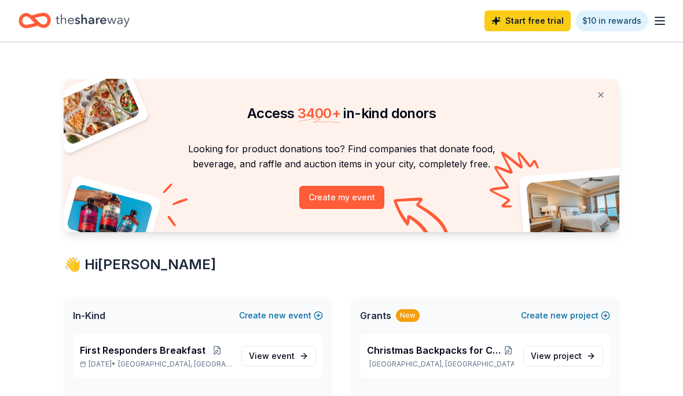
click at [267, 348] on link "View event" at bounding box center [278, 356] width 75 height 21
click at [287, 357] on span "event" at bounding box center [283, 356] width 23 height 10
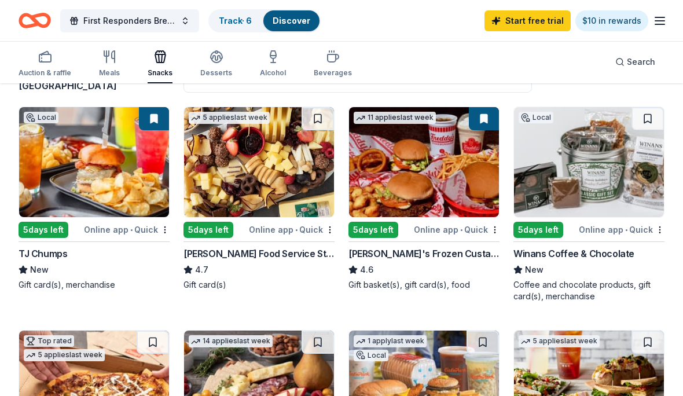
scroll to position [109, 0]
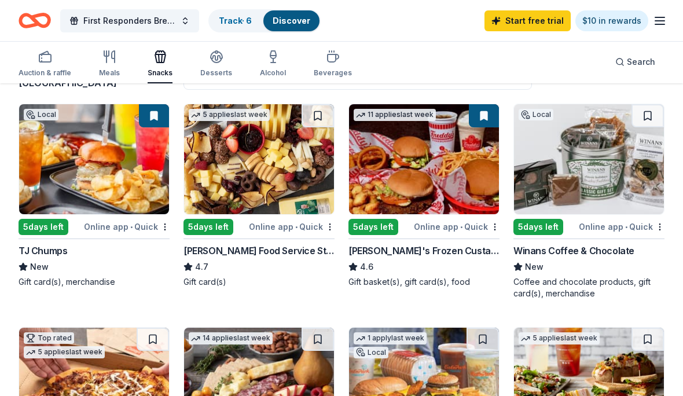
click at [243, 18] on link "Track · 6" at bounding box center [235, 21] width 33 height 10
click at [247, 23] on link "Track · 6" at bounding box center [235, 21] width 33 height 10
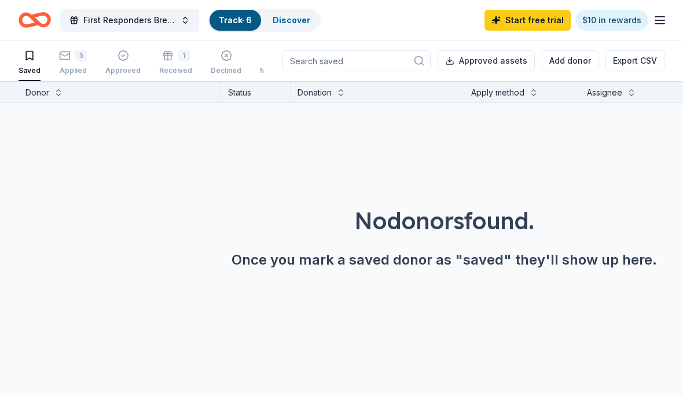
click at [71, 60] on div "5" at bounding box center [73, 56] width 28 height 12
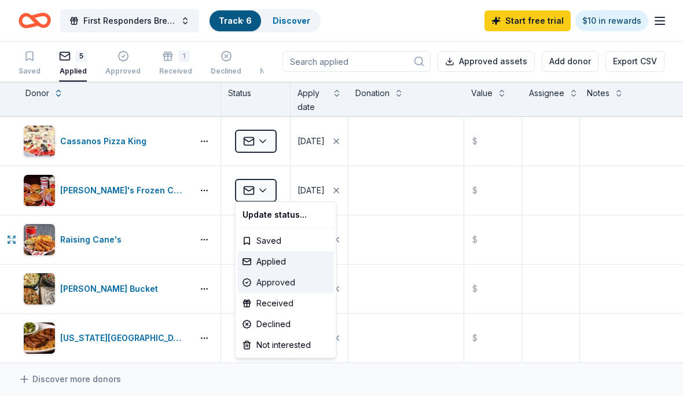
click at [284, 292] on div "Approved" at bounding box center [286, 282] width 96 height 21
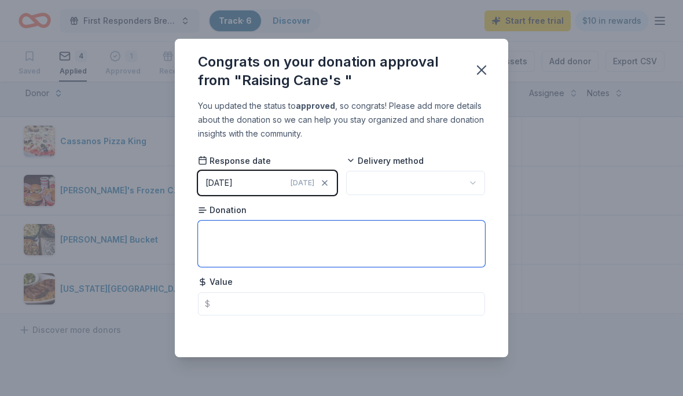
click at [291, 250] on textarea at bounding box center [341, 244] width 287 height 46
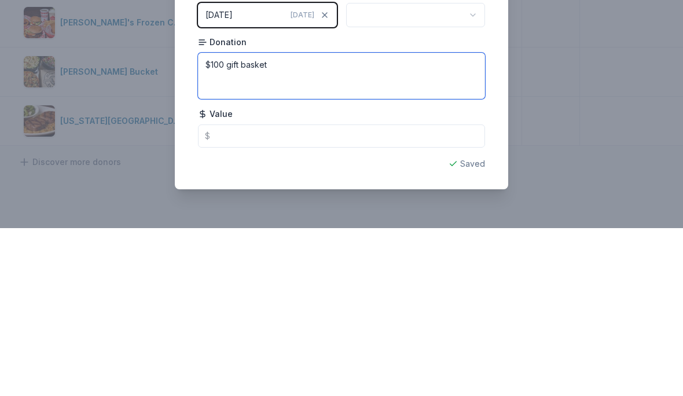
type textarea "$100 gift basket"
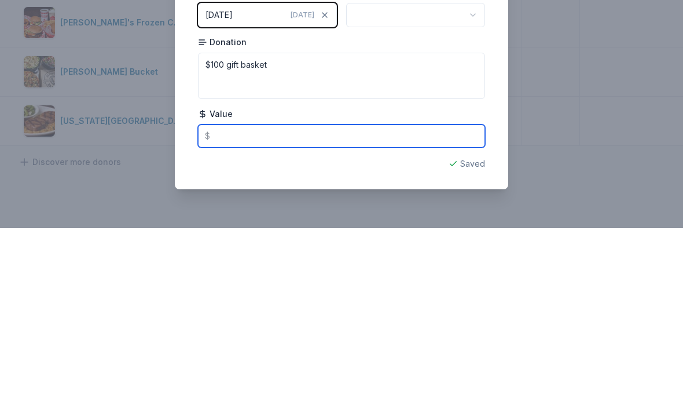
click at [235, 292] on input "text" at bounding box center [341, 303] width 287 height 23
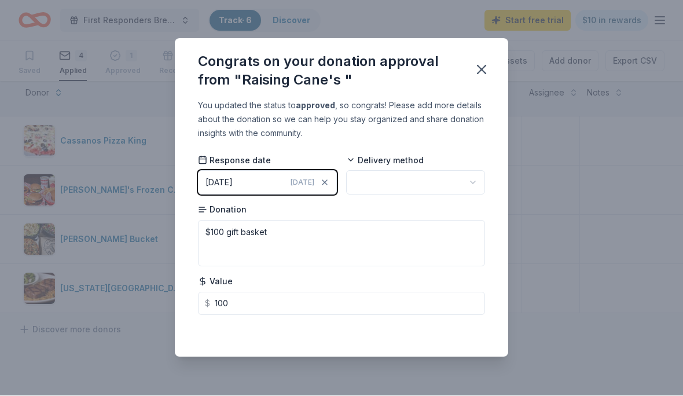
click at [453, 186] on button "button" at bounding box center [415, 183] width 139 height 24
type input "100.00"
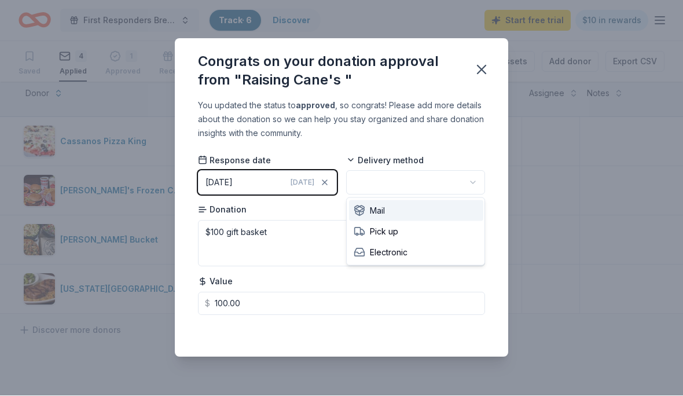
click at [434, 213] on div "Mail" at bounding box center [416, 211] width 134 height 21
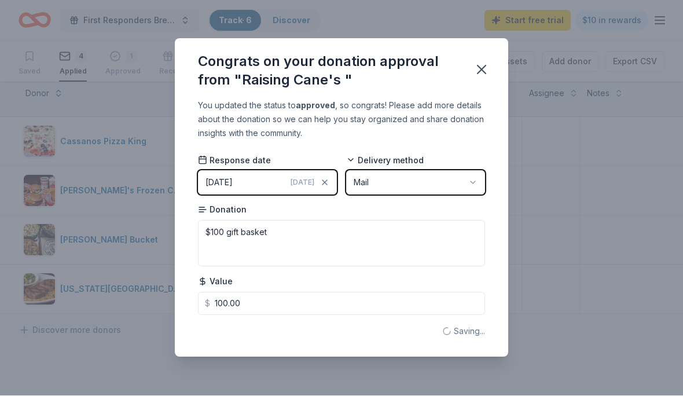
scroll to position [1, 0]
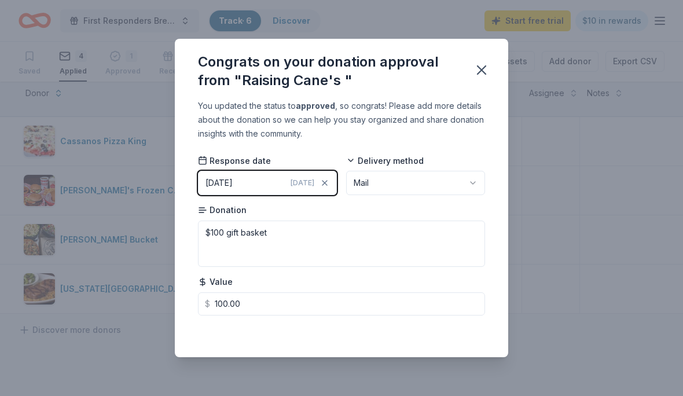
click at [451, 181] on button "Mail" at bounding box center [415, 183] width 139 height 24
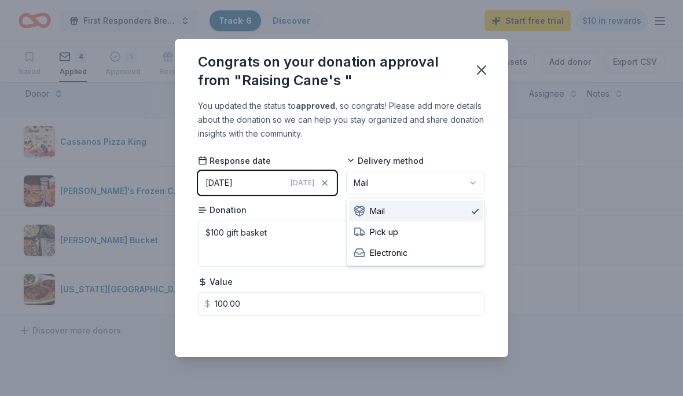
click at [433, 207] on div "Mail" at bounding box center [416, 211] width 134 height 21
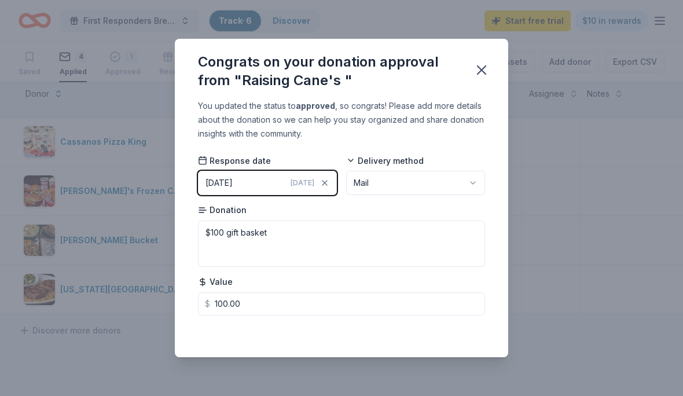
click at [491, 70] on button "button" at bounding box center [481, 69] width 25 height 25
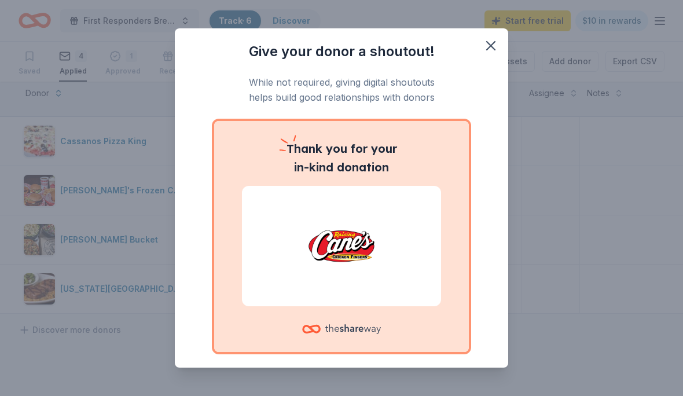
click at [365, 229] on img at bounding box center [341, 246] width 171 height 74
click at [398, 156] on p "Thank you for your in-kind donation" at bounding box center [341, 158] width 199 height 37
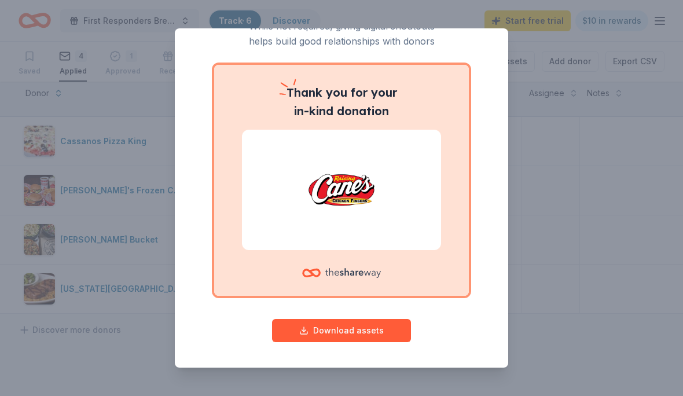
scroll to position [56, 0]
click at [374, 333] on button "Download assets" at bounding box center [341, 331] width 139 height 23
click at [335, 339] on button "Download assets" at bounding box center [341, 331] width 139 height 23
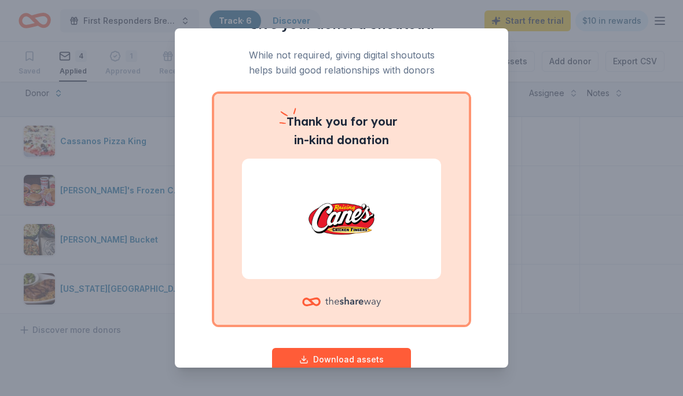
scroll to position [27, 0]
click at [346, 302] on icon at bounding box center [353, 303] width 56 height 10
click at [362, 305] on icon at bounding box center [353, 303] width 56 height 10
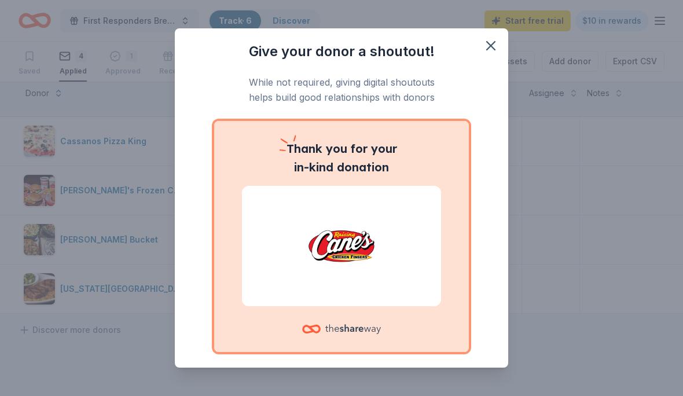
scroll to position [0, 0]
click at [493, 39] on icon "button" at bounding box center [491, 46] width 16 height 16
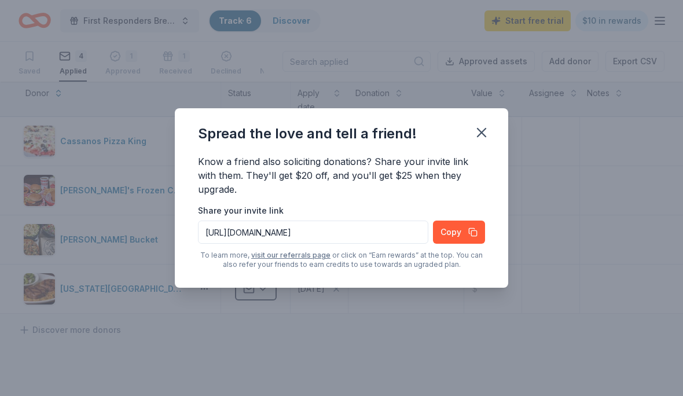
click at [482, 139] on icon "button" at bounding box center [482, 132] width 16 height 16
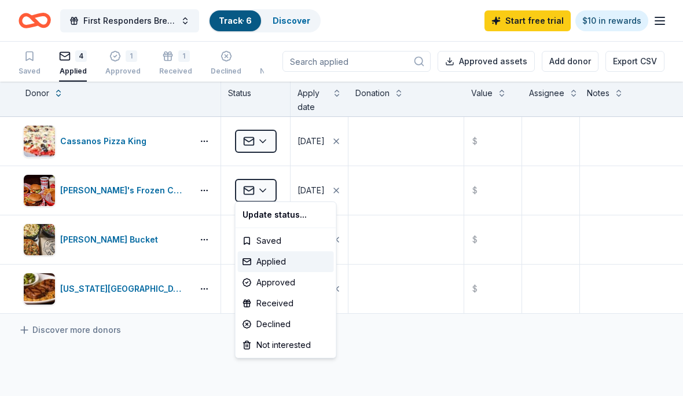
click at [578, 303] on html "First Responders Breakfast Track · 6 Discover Start free trial $10 in rewards S…" at bounding box center [341, 197] width 683 height 396
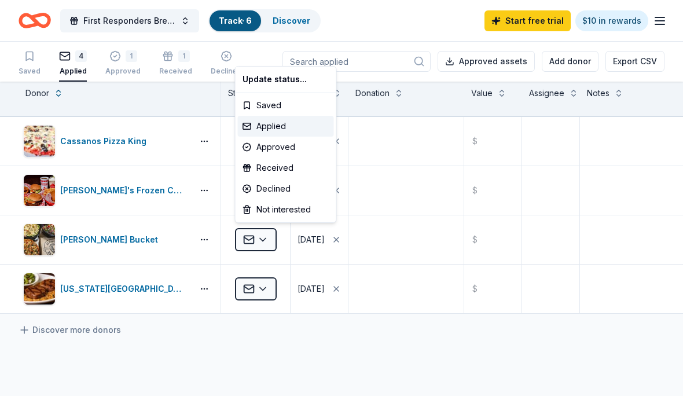
click at [430, 340] on html "First Responders Breakfast Track · 6 Discover Start free trial $10 in rewards S…" at bounding box center [341, 197] width 683 height 396
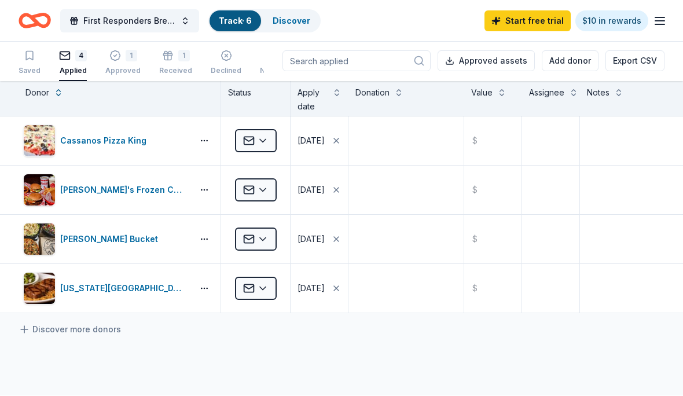
scroll to position [34, 0]
click at [178, 58] on div "1" at bounding box center [184, 56] width 12 height 12
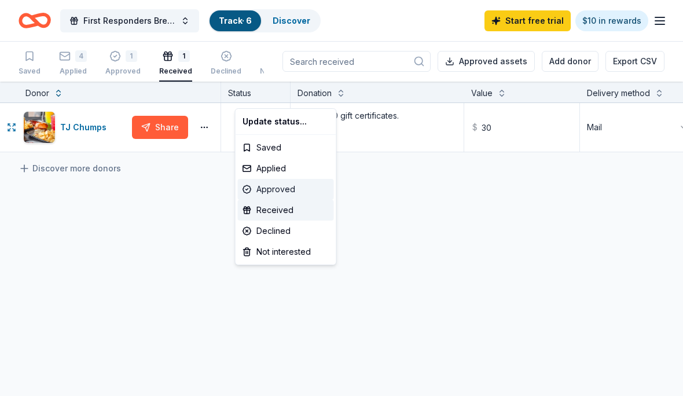
click at [287, 184] on div "Approved" at bounding box center [286, 189] width 96 height 21
click at [276, 196] on div "Approved" at bounding box center [286, 189] width 96 height 21
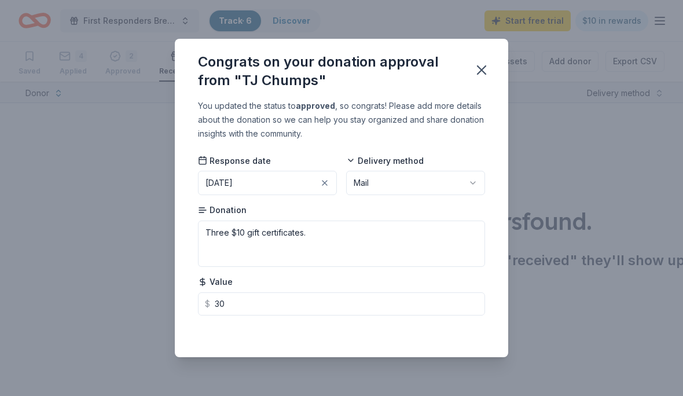
click at [484, 74] on icon "button" at bounding box center [482, 70] width 8 height 8
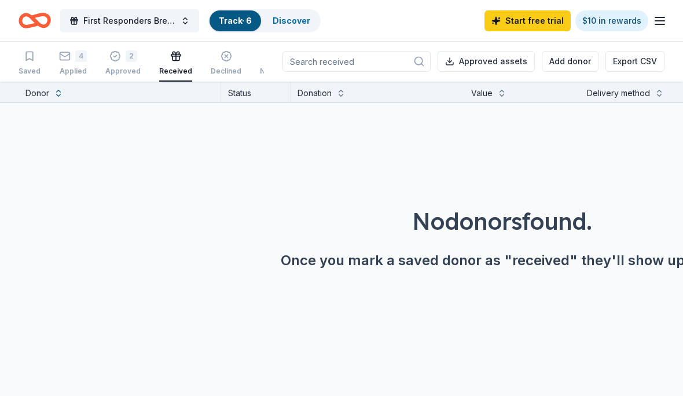
click at [67, 56] on icon "button" at bounding box center [65, 56] width 12 height 12
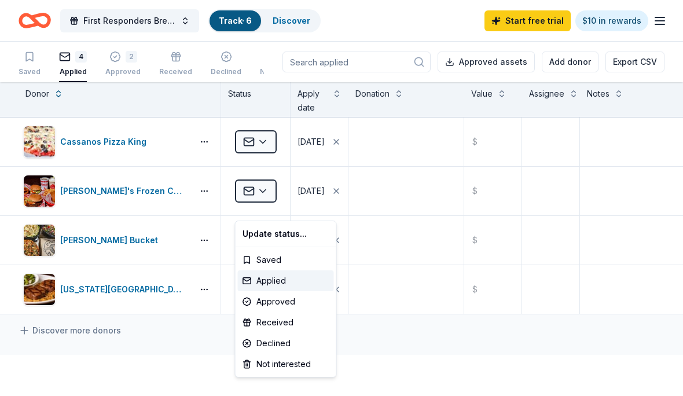
click at [420, 341] on html "First Responders Breakfast Track · 6 Discover Start free trial $10 in rewards S…" at bounding box center [341, 198] width 683 height 396
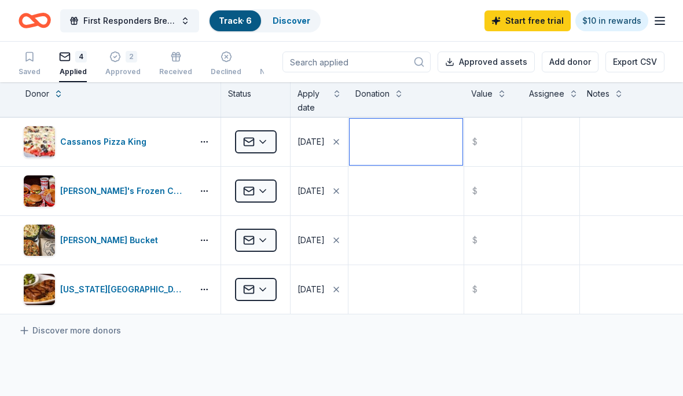
click at [424, 148] on textarea at bounding box center [406, 142] width 113 height 46
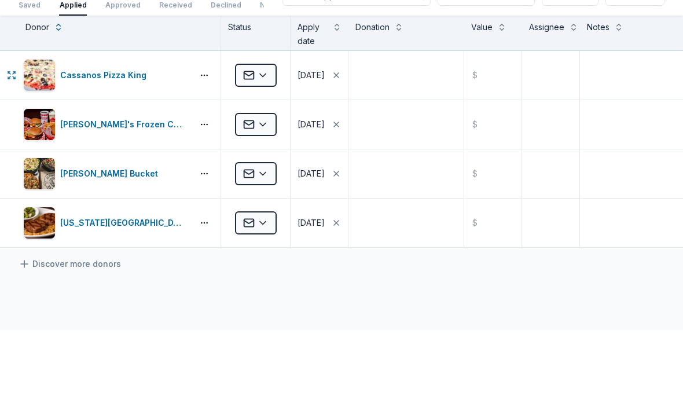
scroll to position [53, 0]
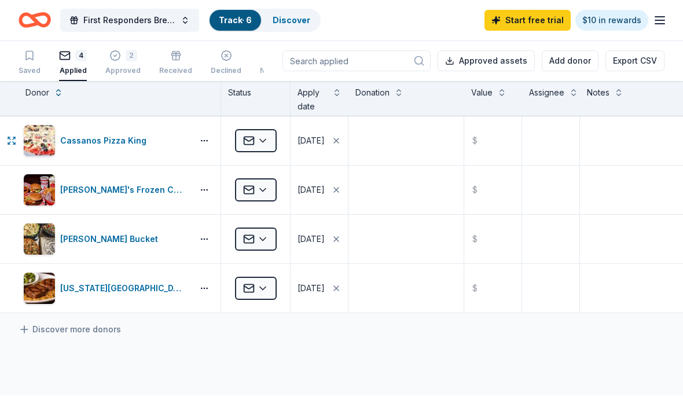
click at [127, 25] on span "First Responders Breakfast" at bounding box center [129, 21] width 93 height 14
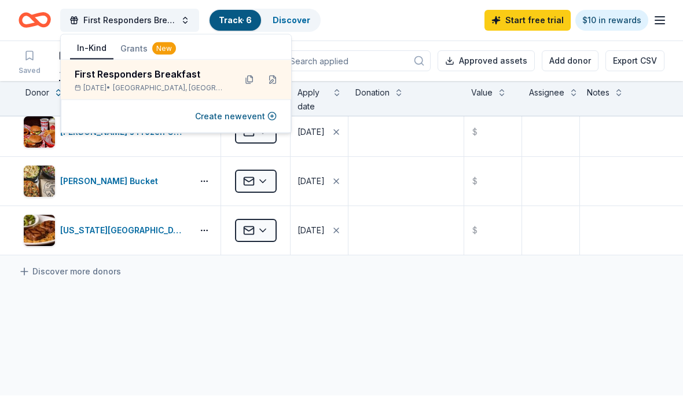
scroll to position [58, 0]
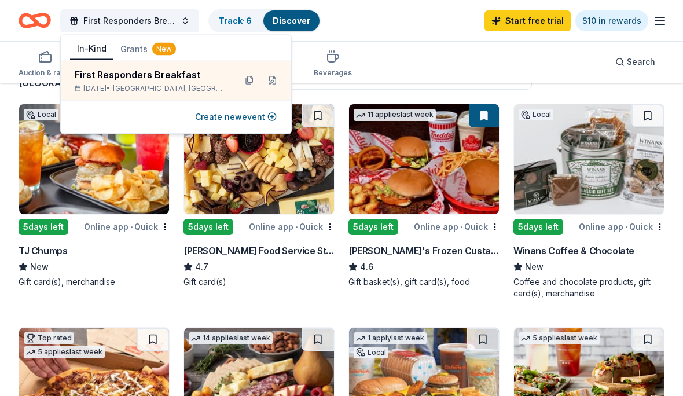
click at [595, 176] on img at bounding box center [589, 159] width 150 height 110
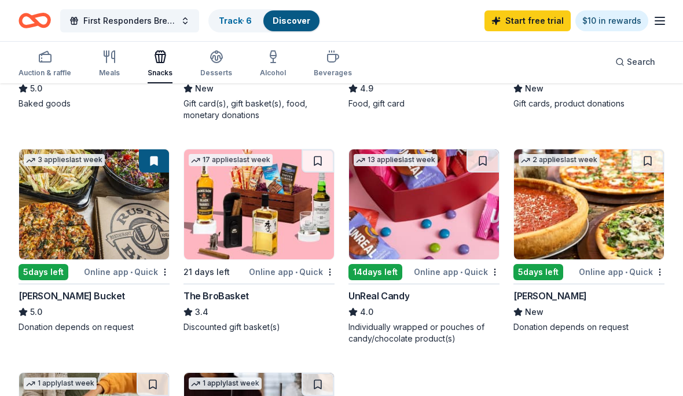
scroll to position [728, 0]
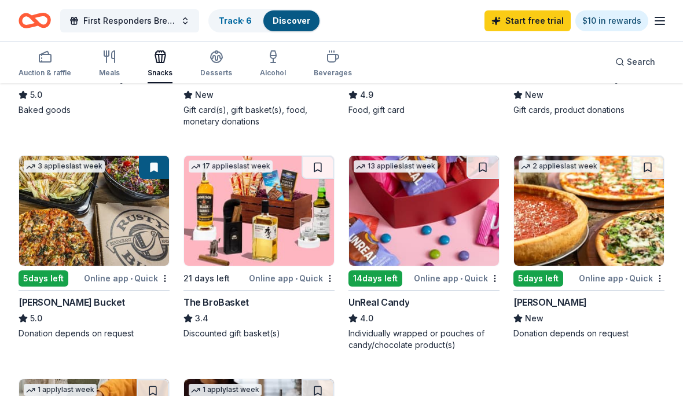
click at [103, 67] on div "Meals" at bounding box center [109, 64] width 21 height 28
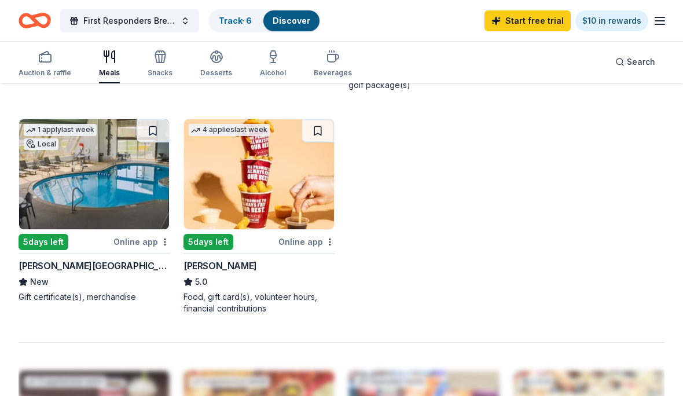
scroll to position [966, 0]
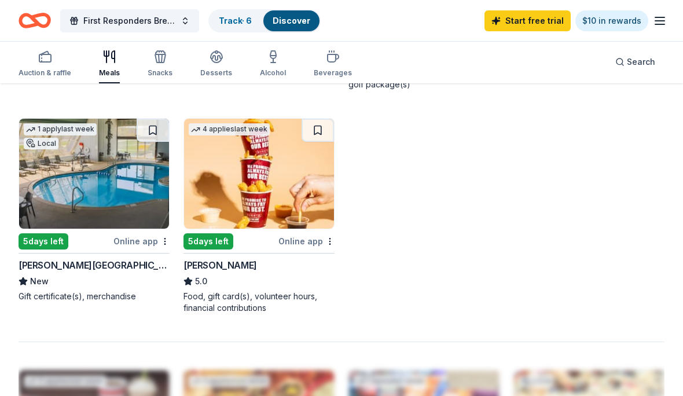
click at [316, 238] on div "Online app" at bounding box center [306, 241] width 56 height 14
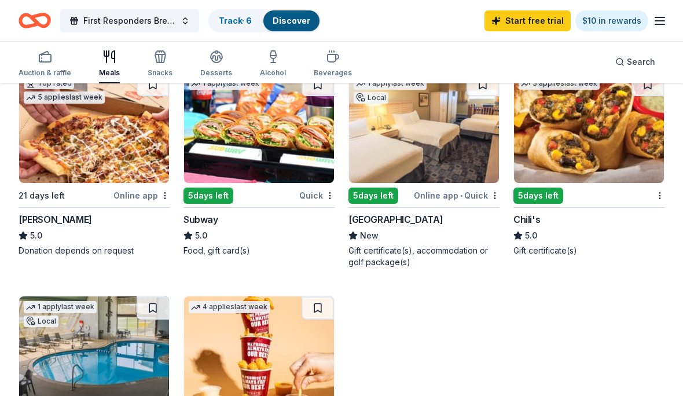
scroll to position [784, 0]
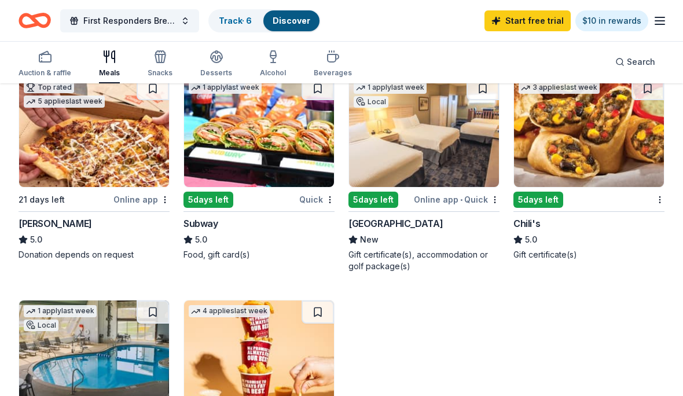
click at [281, 208] on div "1 apply last week 5 days left Quick Subway 5.0 Food, gift card(s)" at bounding box center [259, 168] width 151 height 184
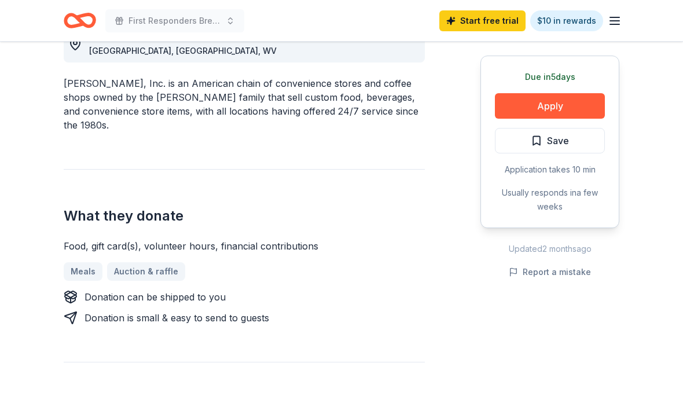
scroll to position [344, 0]
